Goal: Obtain resource: Download file/media

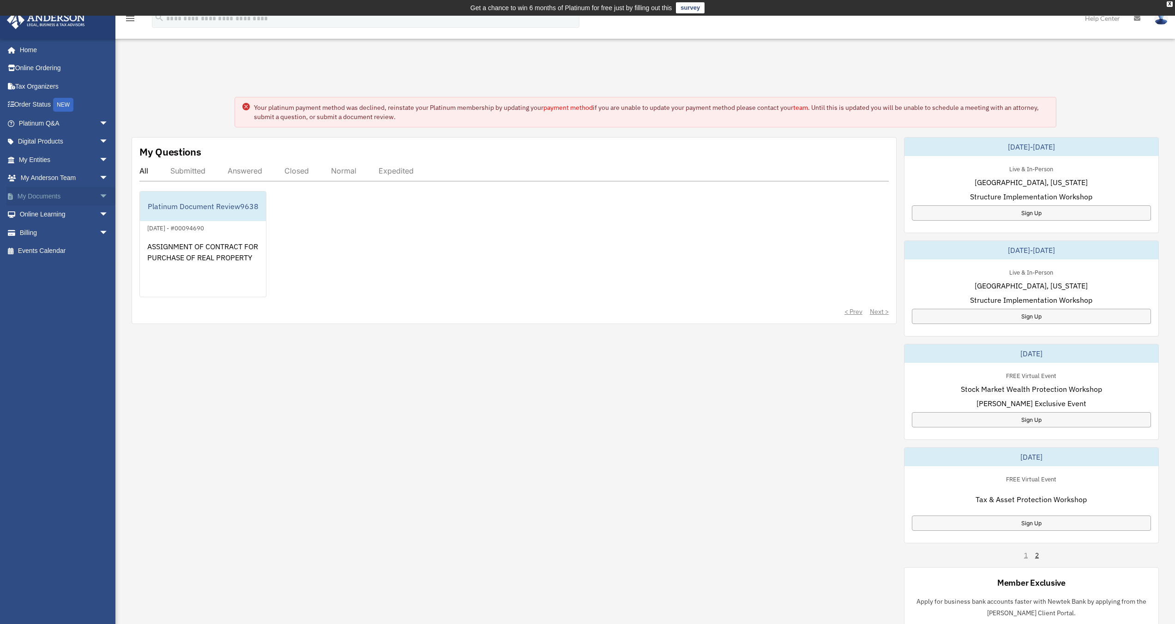
click at [49, 199] on link "My Documents arrow_drop_down" at bounding box center [64, 196] width 116 height 18
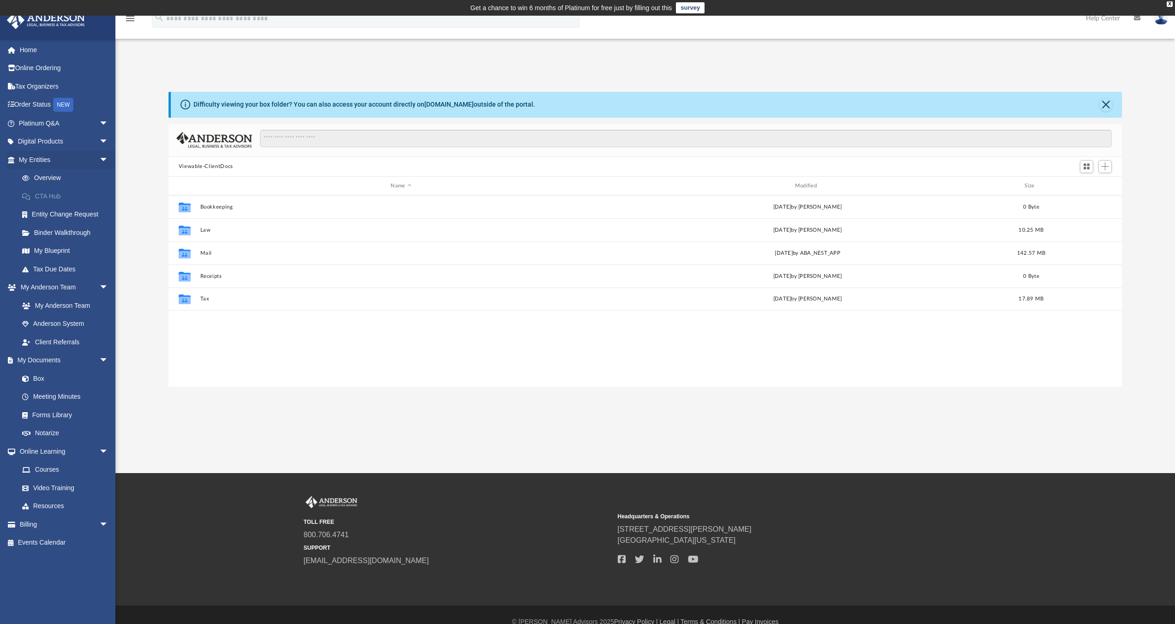
scroll to position [203, 946]
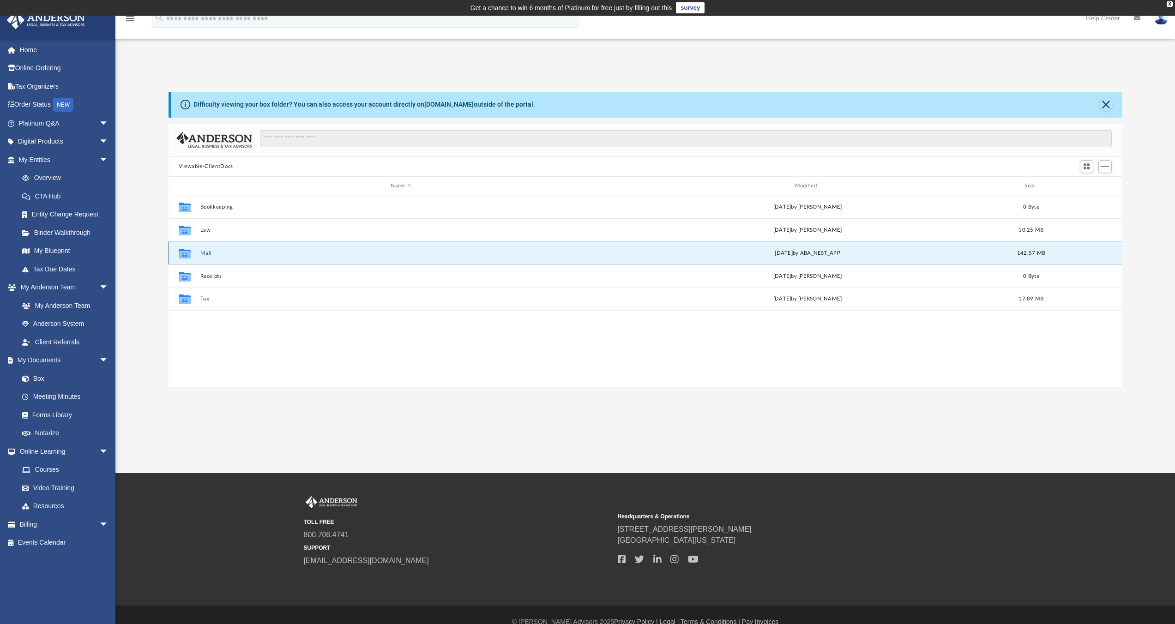
click at [201, 252] on button "Mail" at bounding box center [401, 253] width 402 height 6
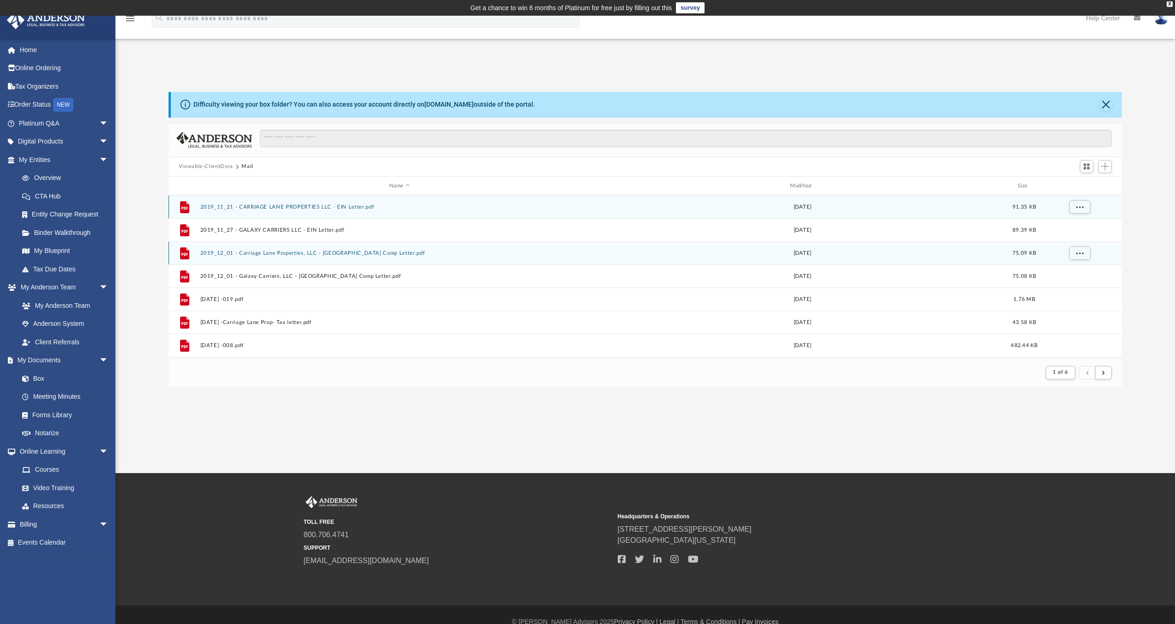
scroll to position [7, 7]
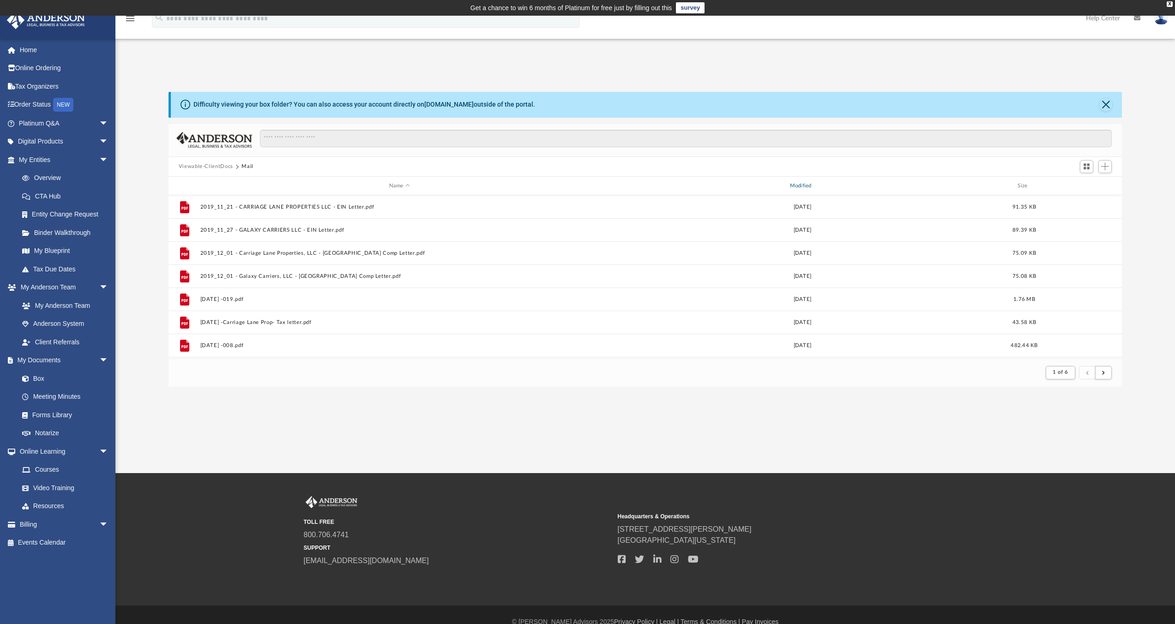
click at [807, 186] on div "Modified" at bounding box center [801, 186] width 399 height 8
click at [1104, 105] on button "Close" at bounding box center [1105, 104] width 13 height 13
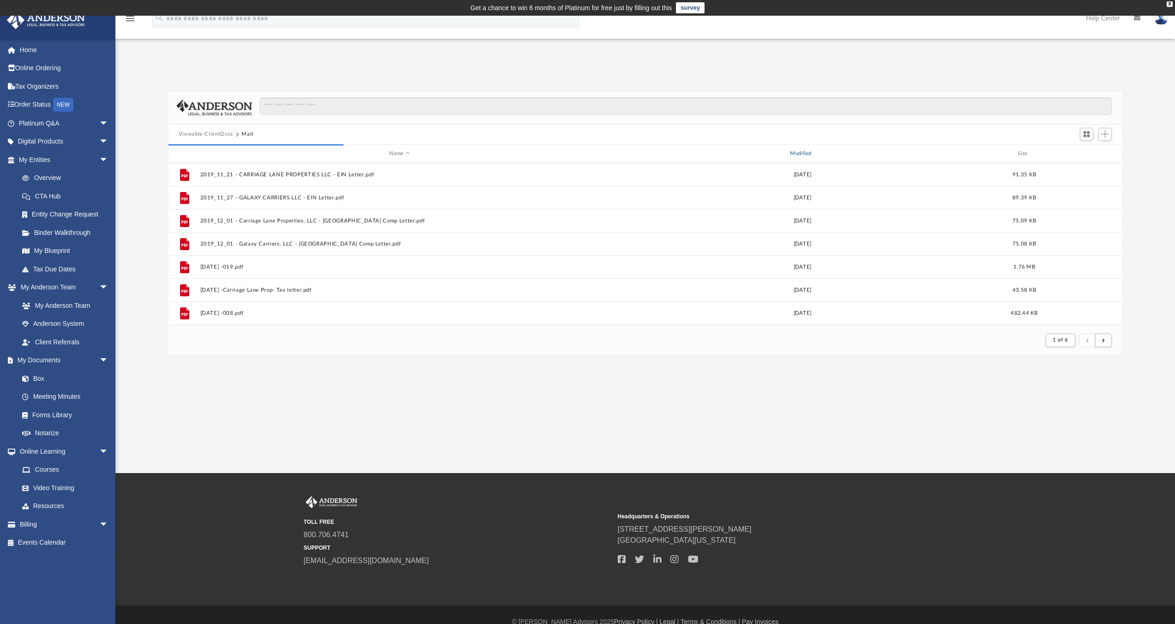
click at [797, 153] on div "Modified" at bounding box center [801, 154] width 399 height 8
click at [800, 152] on div "Modified" at bounding box center [801, 154] width 399 height 8
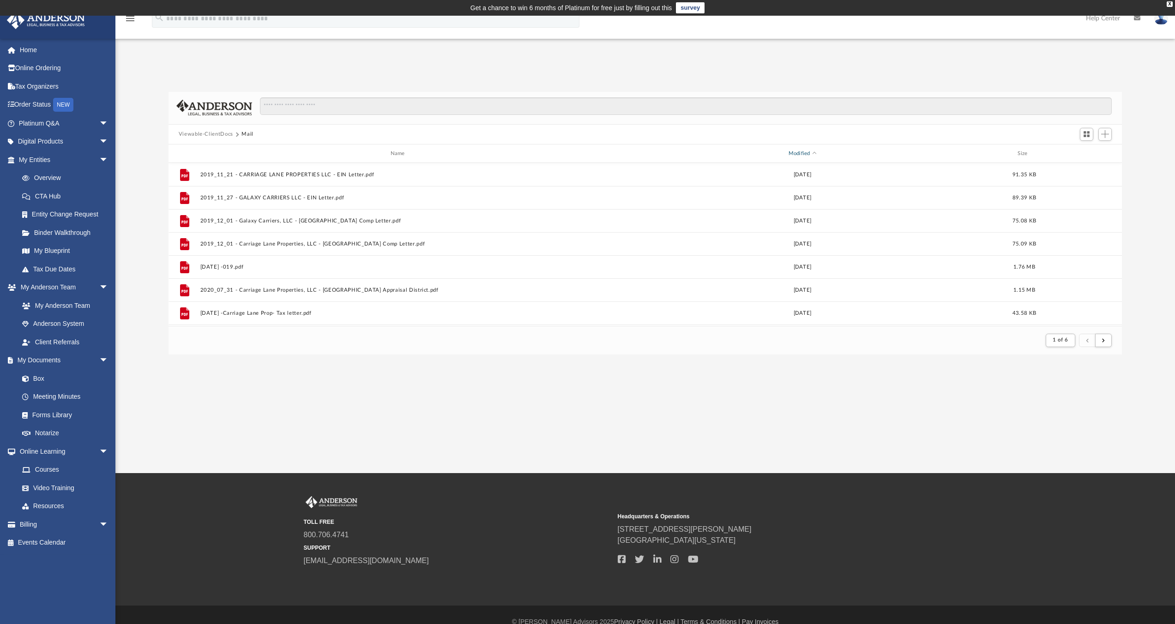
click at [808, 155] on div "Modified" at bounding box center [801, 154] width 399 height 8
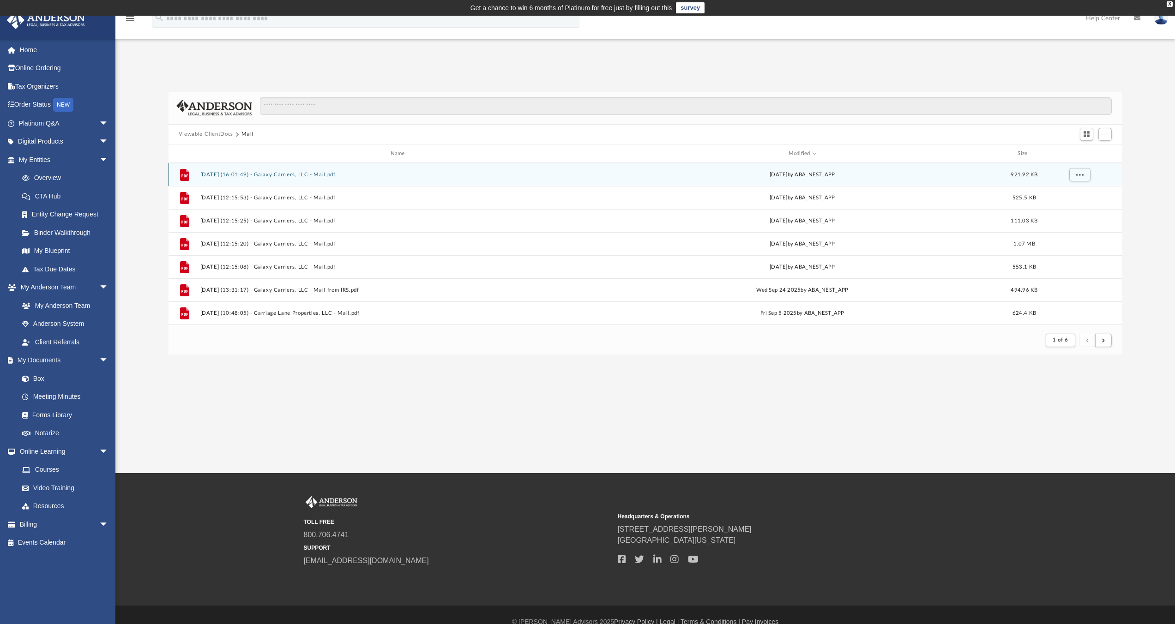
click at [311, 175] on button "[DATE] (16:01:49) - Galaxy Carriers, LLC - Mail.pdf" at bounding box center [399, 175] width 399 height 6
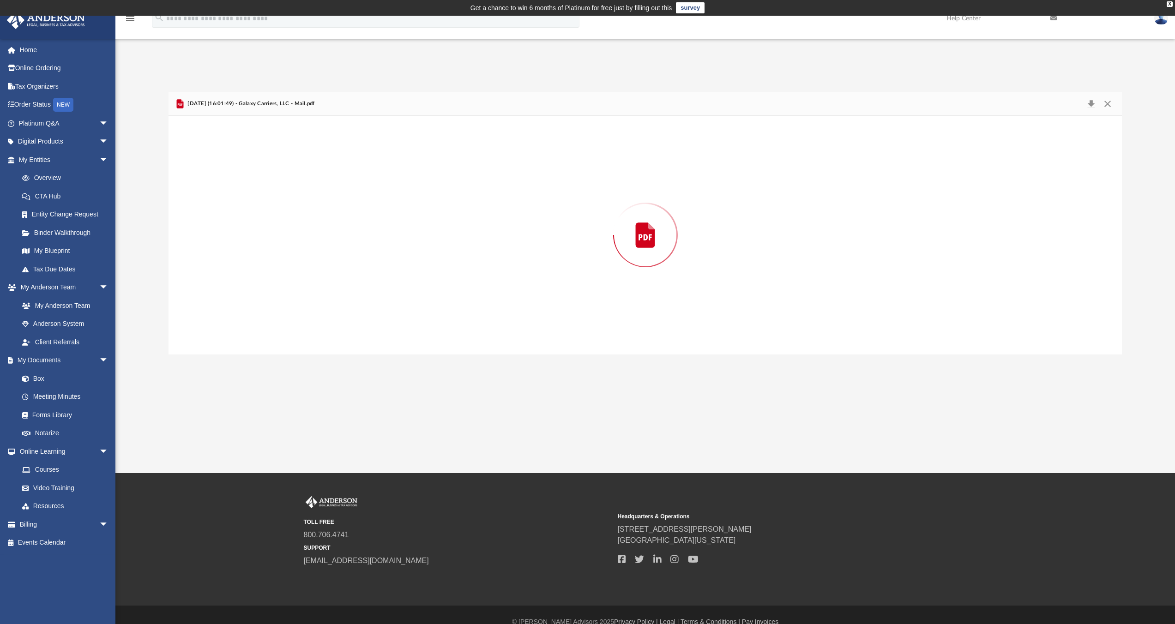
click at [311, 175] on div "Preview" at bounding box center [645, 235] width 954 height 238
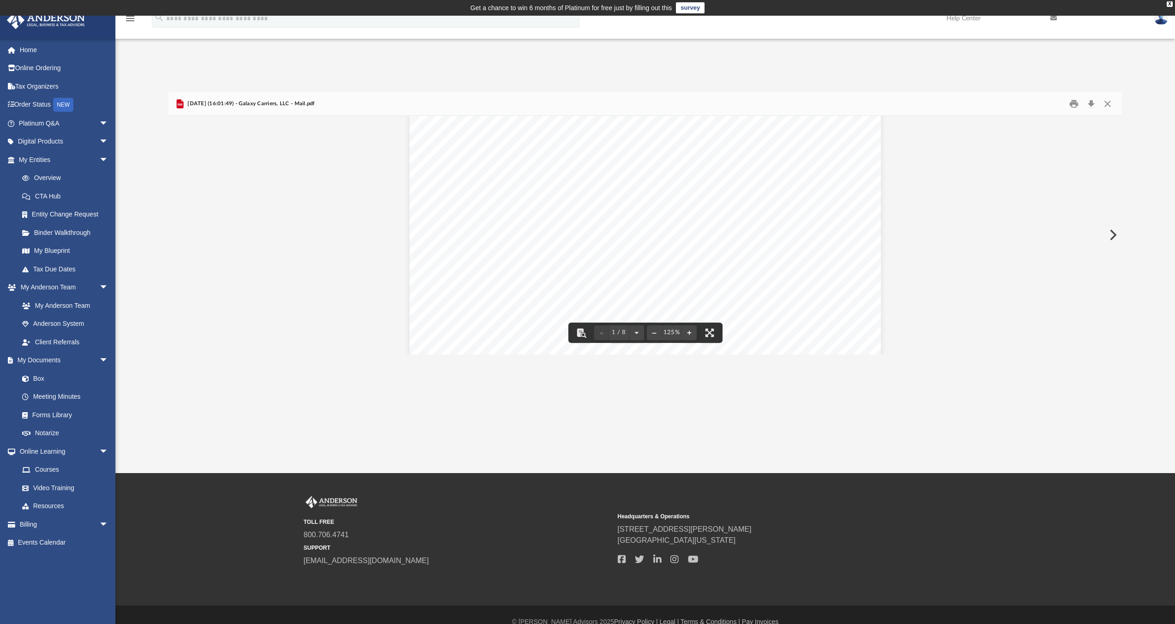
scroll to position [392, 0]
click at [652, 333] on button "File preview" at bounding box center [654, 333] width 15 height 20
click at [652, 327] on div "Page 1" at bounding box center [644, 41] width 433 height 572
click at [652, 333] on button "File preview" at bounding box center [654, 333] width 15 height 20
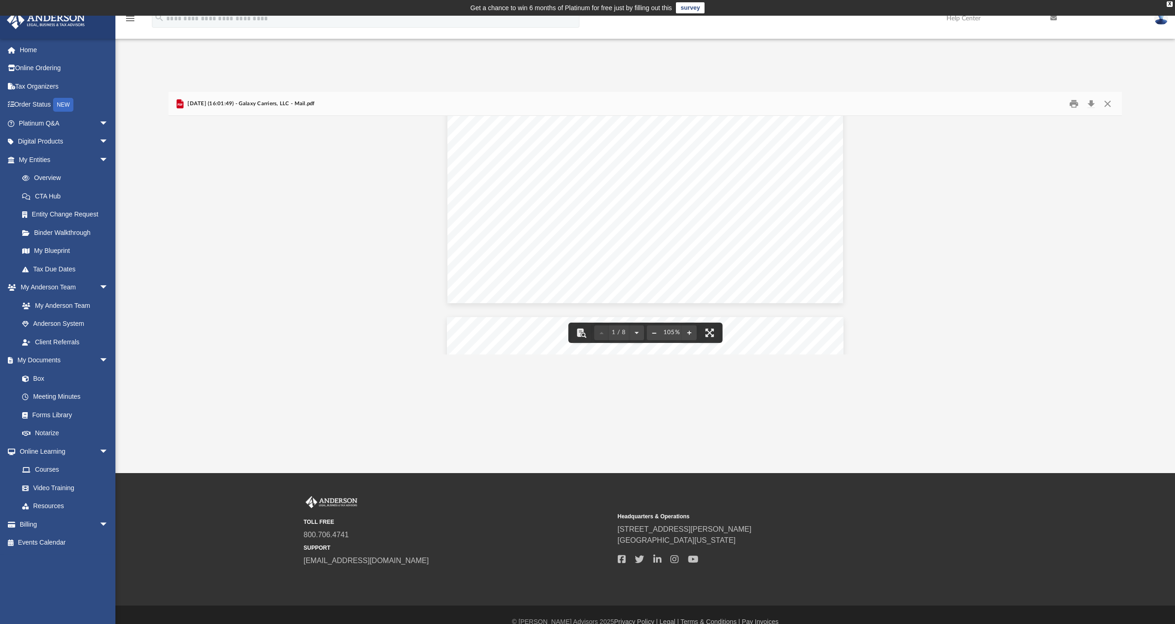
click at [652, 333] on button "File preview" at bounding box center [654, 333] width 15 height 20
click at [685, 332] on button "File preview" at bounding box center [689, 333] width 15 height 20
click at [1110, 234] on button "Preview" at bounding box center [1112, 235] width 20 height 26
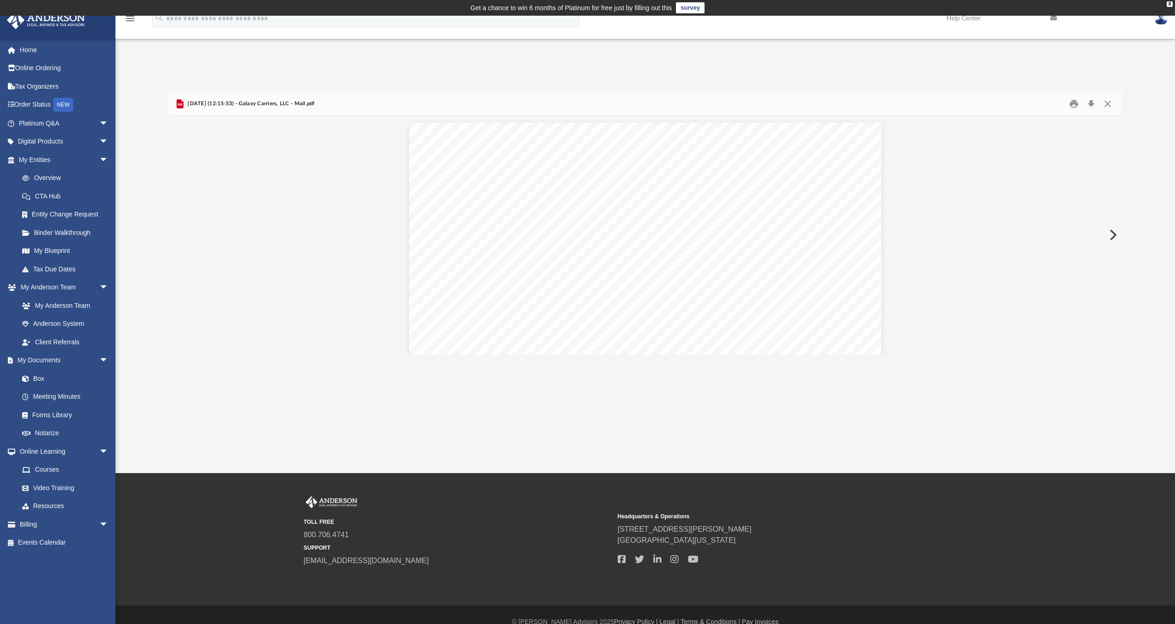
click at [1110, 234] on button "Preview" at bounding box center [1112, 235] width 20 height 26
drag, startPoint x: 775, startPoint y: 102, endPoint x: 516, endPoint y: 175, distance: 268.7
click at [744, 96] on div "[DATE] (12:15:20) - Galaxy Carriers, LLC - Mail.pdf" at bounding box center [645, 104] width 954 height 24
